Goal: Navigation & Orientation: Find specific page/section

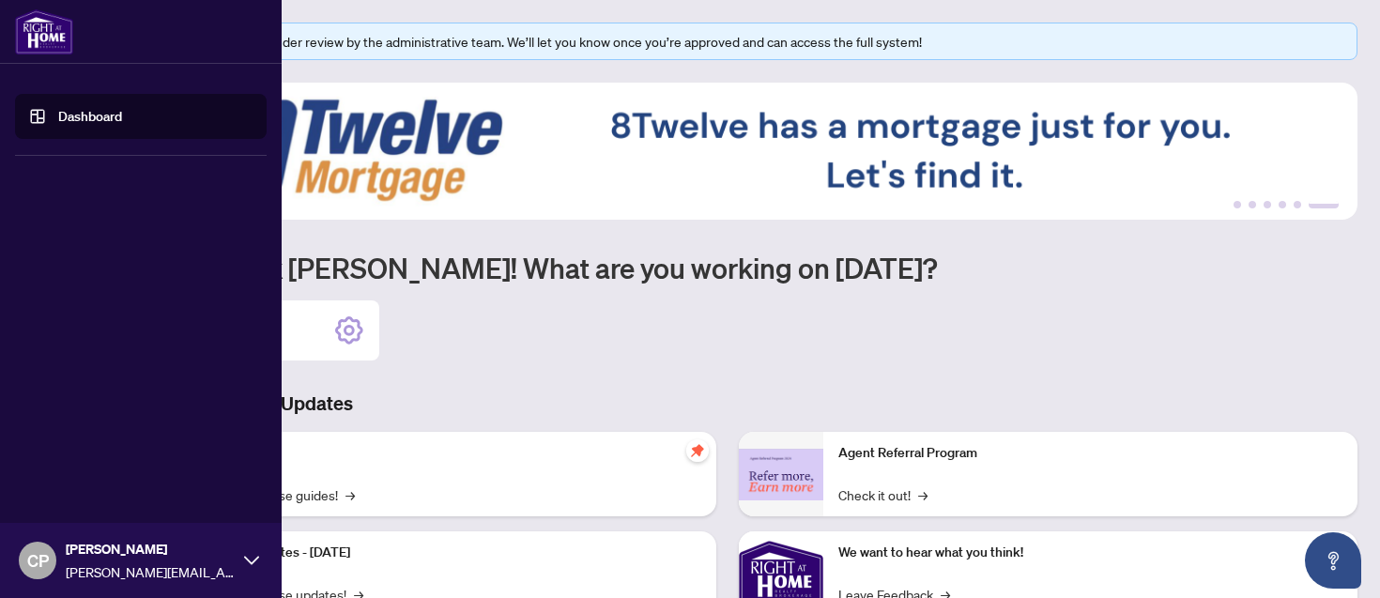
click at [51, 38] on img at bounding box center [44, 31] width 58 height 45
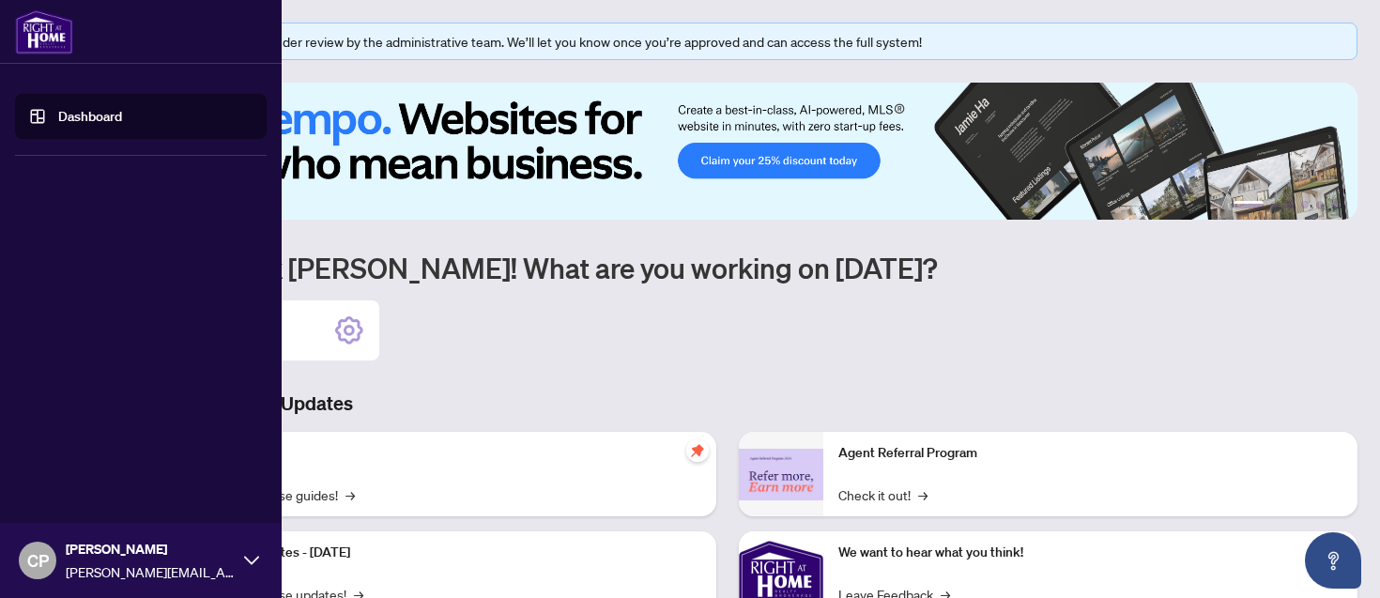
click at [61, 42] on img at bounding box center [44, 31] width 58 height 45
